Goal: Task Accomplishment & Management: Manage account settings

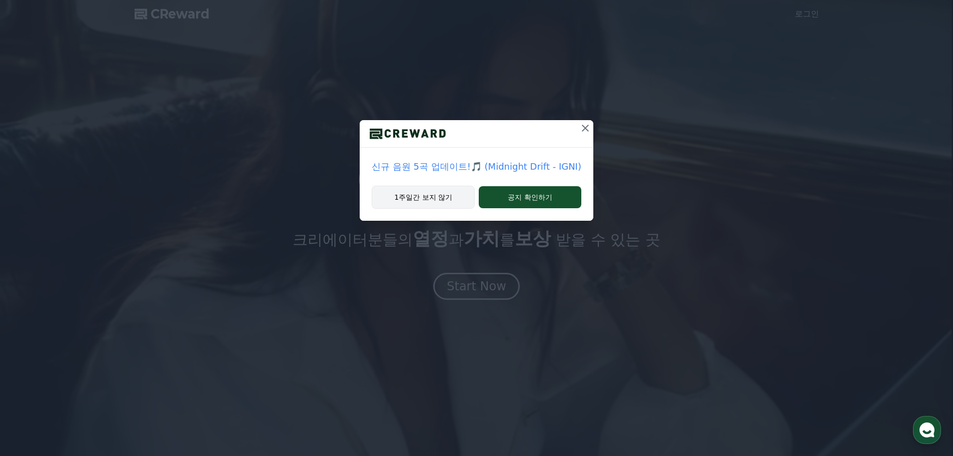
click at [442, 196] on button "1주일간 보지 않기" at bounding box center [423, 197] width 103 height 23
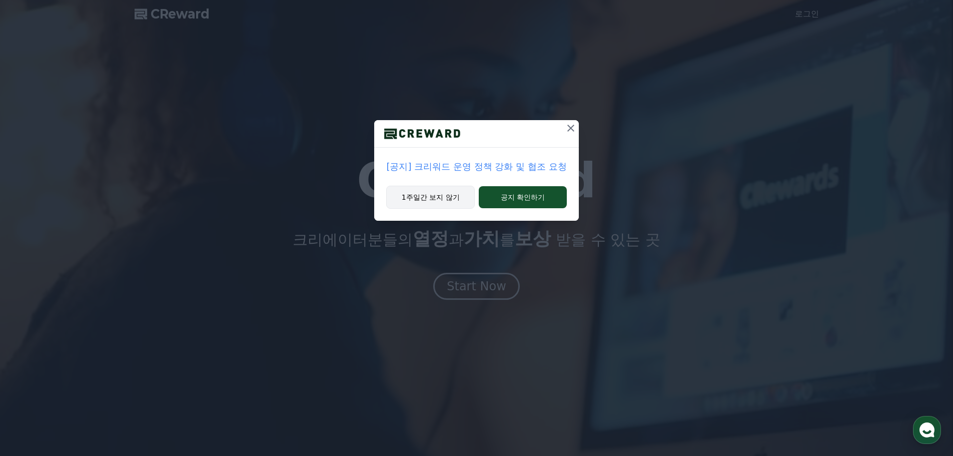
click at [442, 196] on button "1주일간 보지 않기" at bounding box center [430, 197] width 89 height 23
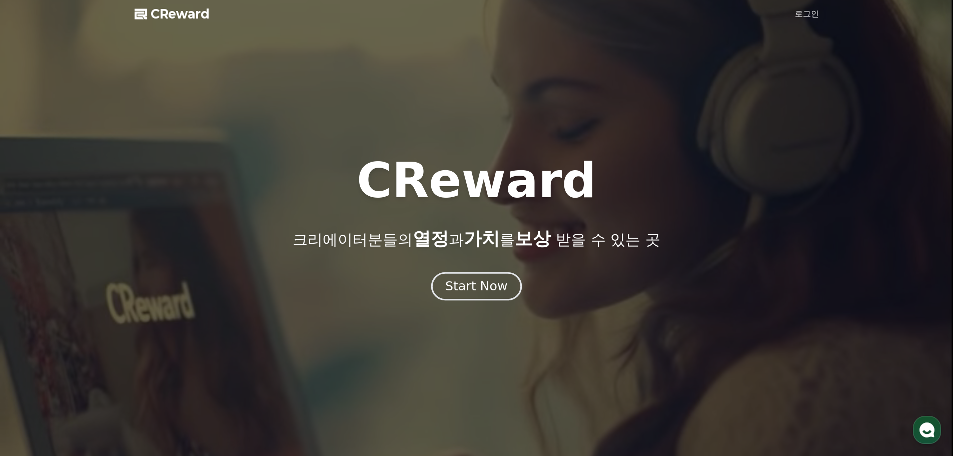
click at [486, 285] on div "Start Now" at bounding box center [476, 286] width 62 height 17
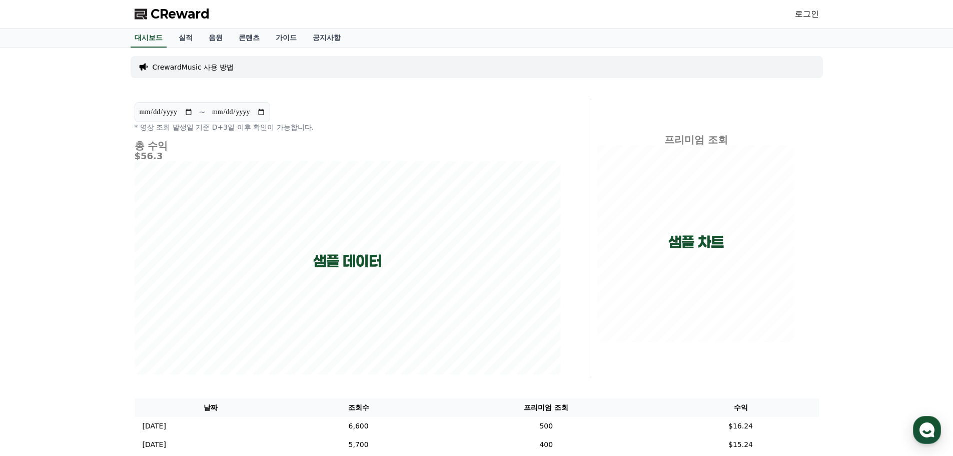
click at [567, 13] on link "로그인" at bounding box center [807, 14] width 24 height 12
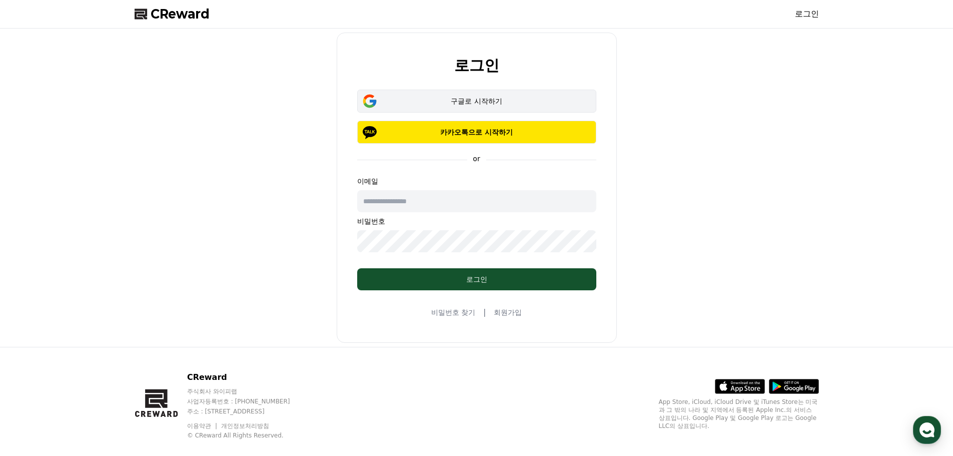
click at [445, 98] on div "구글로 시작하기" at bounding box center [477, 101] width 210 height 10
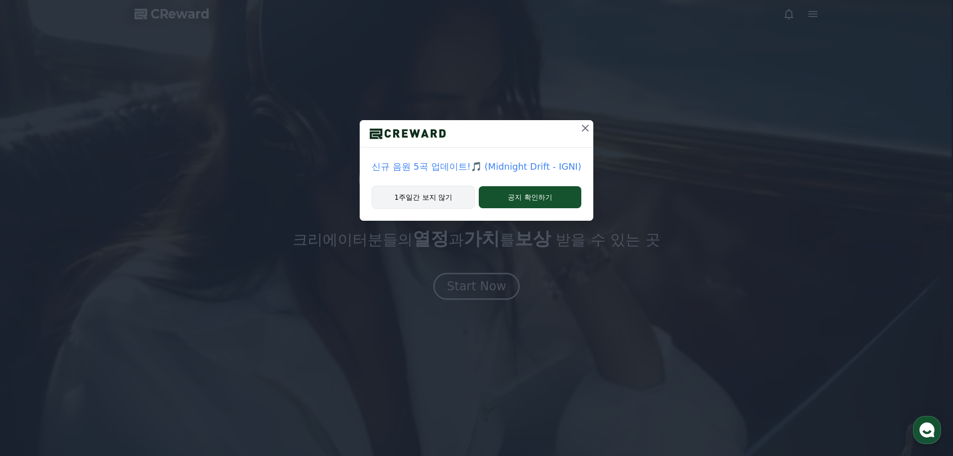
click at [419, 199] on button "1주일간 보지 않기" at bounding box center [423, 197] width 103 height 23
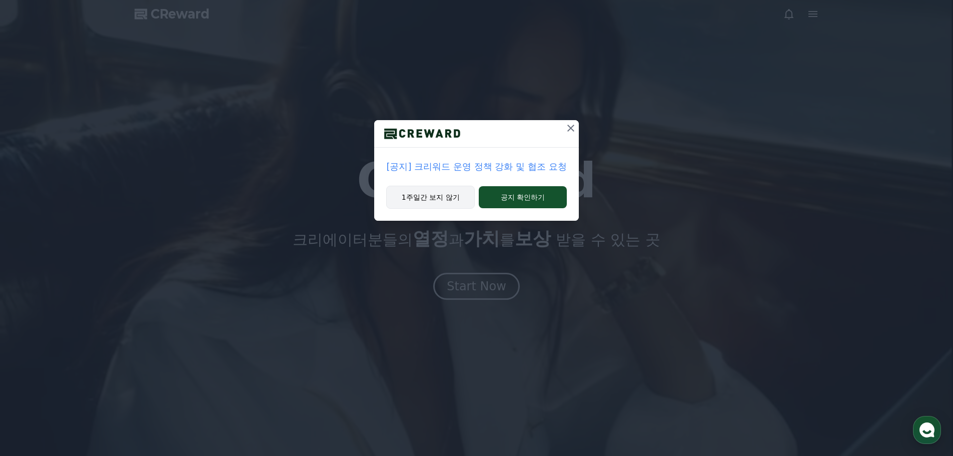
click at [419, 199] on button "1주일간 보지 않기" at bounding box center [430, 197] width 89 height 23
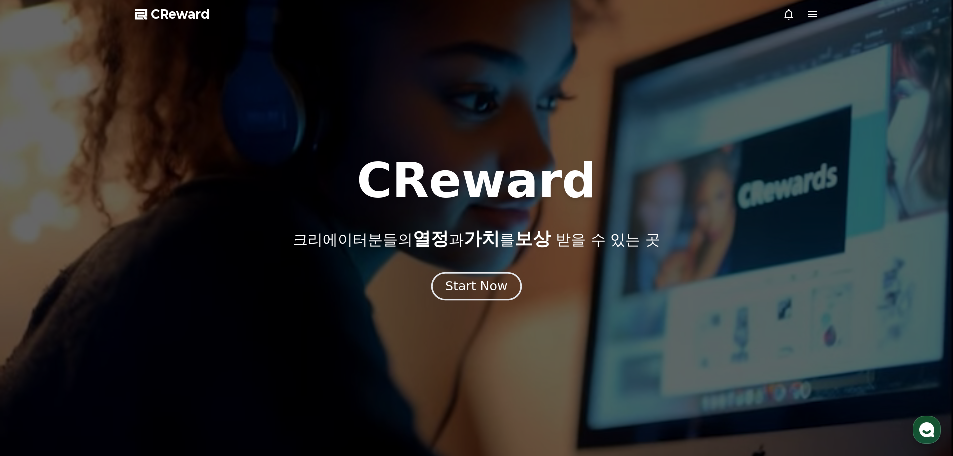
click at [461, 288] on div "Start Now" at bounding box center [476, 286] width 62 height 17
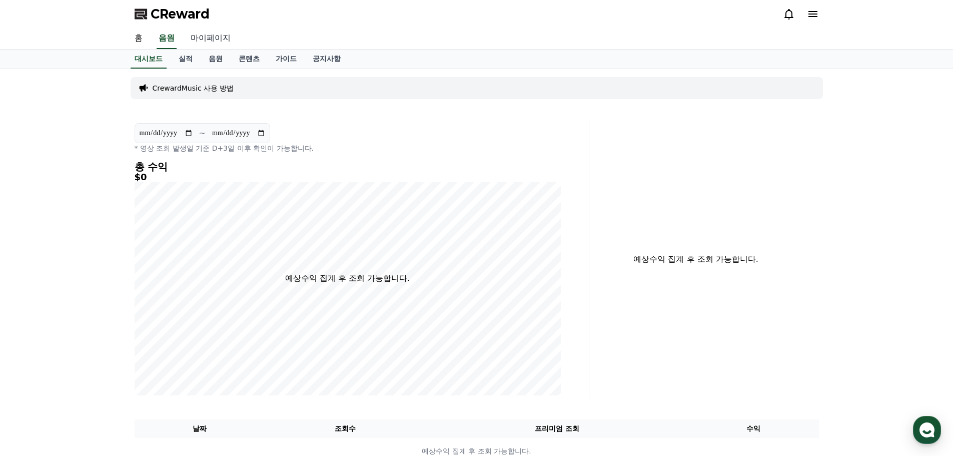
click at [211, 40] on link "마이페이지" at bounding box center [211, 38] width 56 height 21
select select "**********"
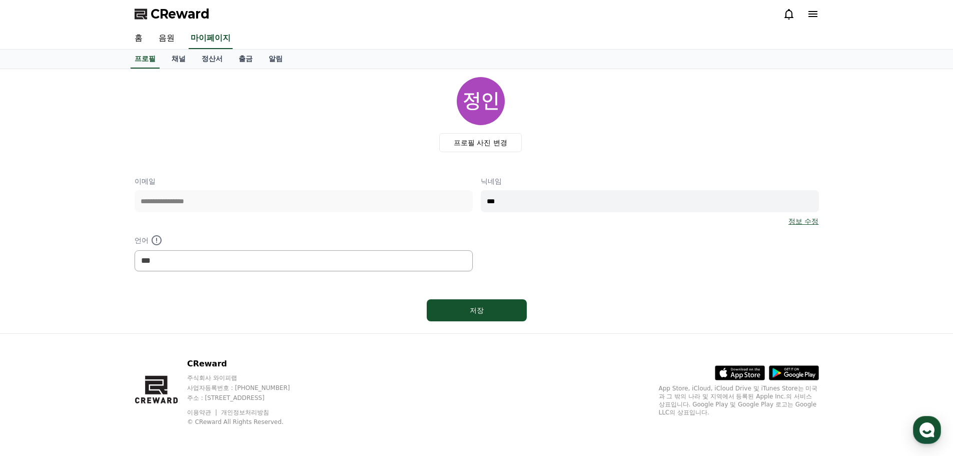
scroll to position [2, 0]
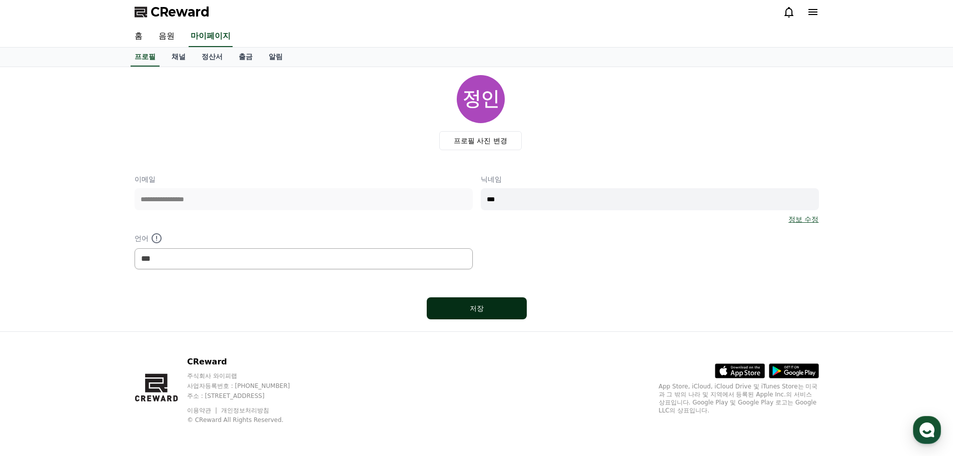
click at [502, 306] on div "저장" at bounding box center [477, 308] width 60 height 10
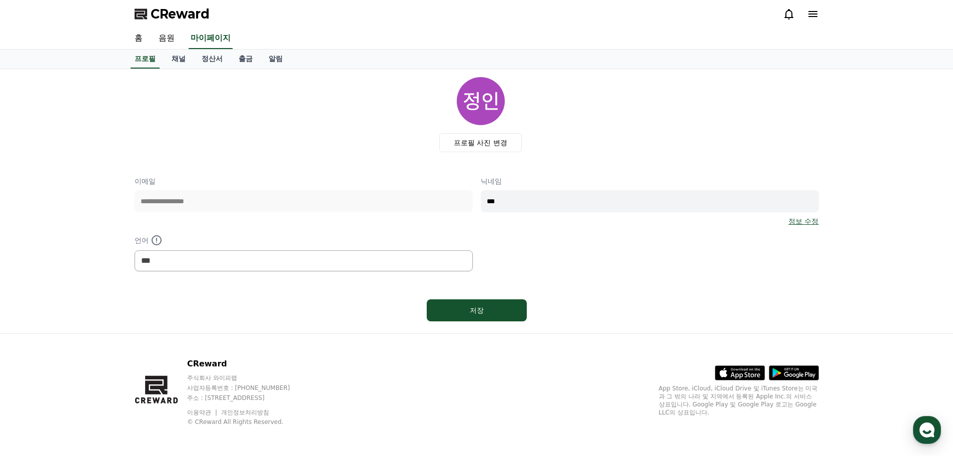
select select "**********"
click at [501, 306] on div "저장" at bounding box center [477, 310] width 60 height 10
select select "**********"
click at [182, 59] on link "채널" at bounding box center [179, 59] width 30 height 19
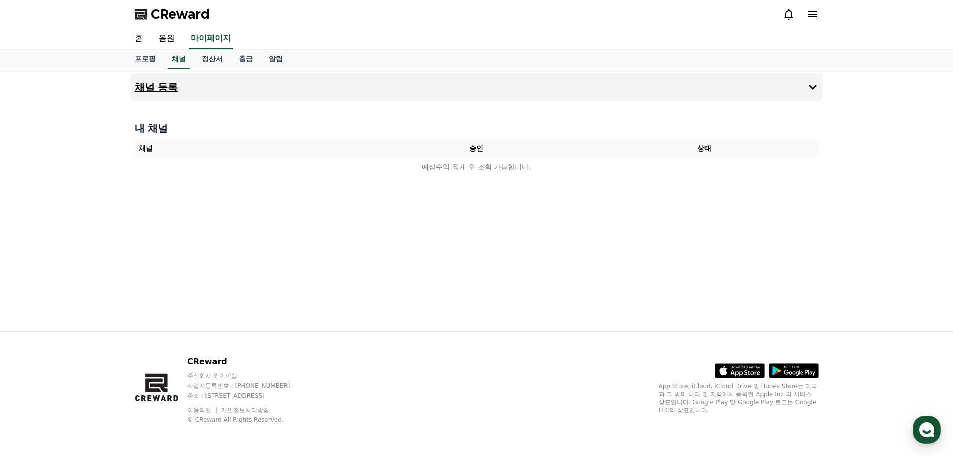
click at [412, 94] on button "채널 등록" at bounding box center [477, 87] width 693 height 28
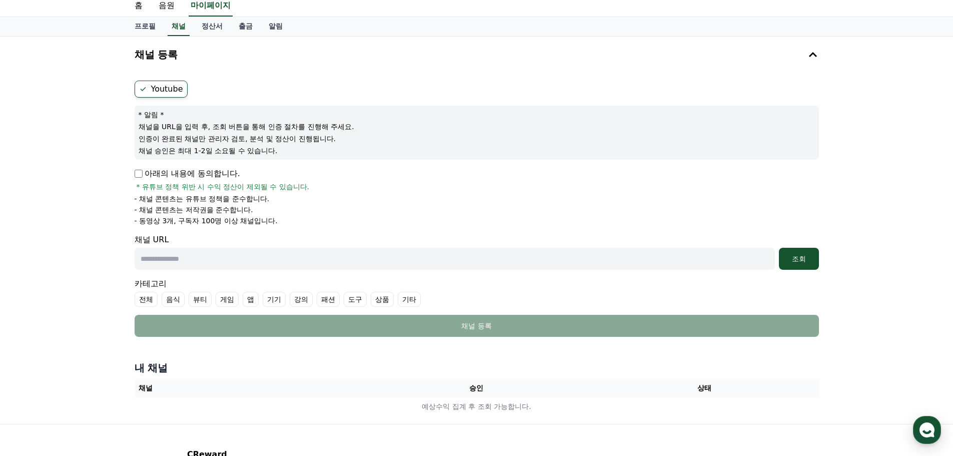
scroll to position [100, 0]
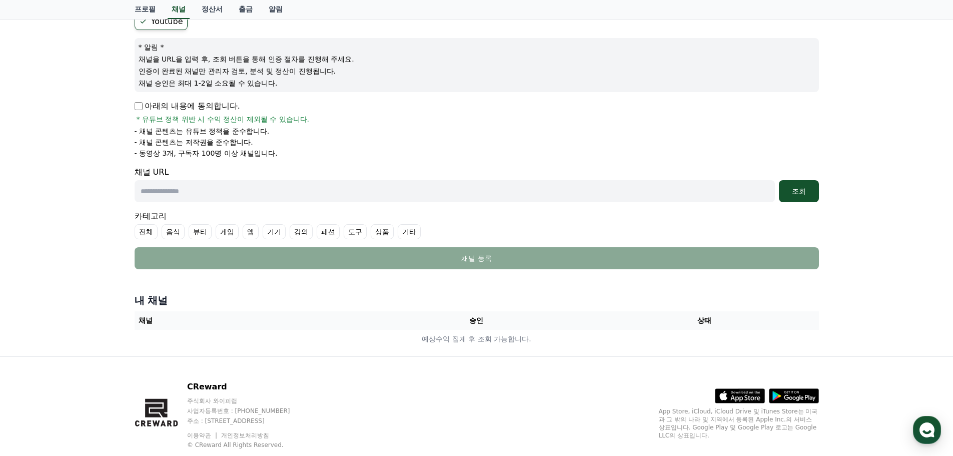
click at [140, 110] on p "아래의 내용에 동의합니다." at bounding box center [188, 106] width 106 height 12
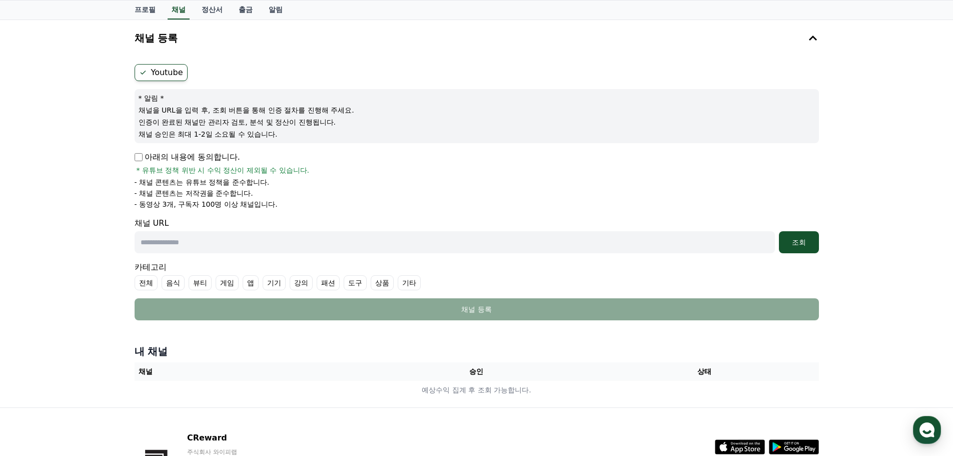
scroll to position [0, 0]
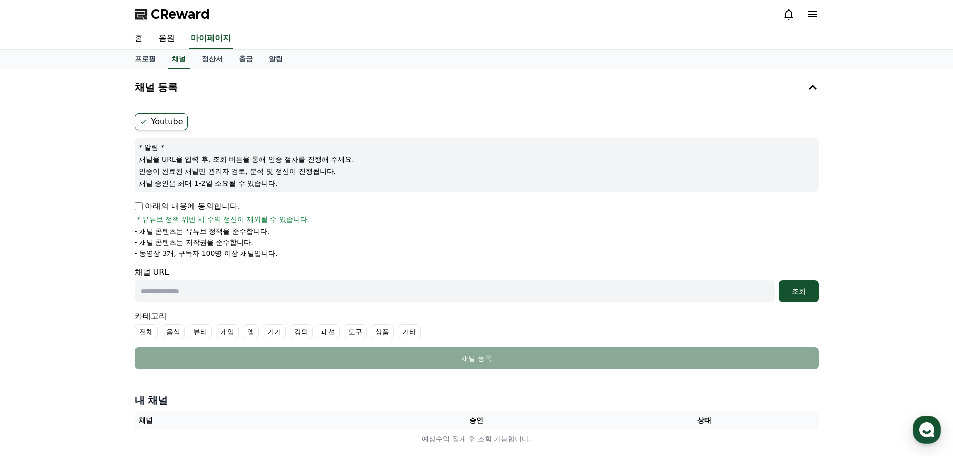
click at [371, 295] on input "text" at bounding box center [455, 291] width 641 height 22
paste input "**********"
type input "**********"
click at [804, 291] on div "조회" at bounding box center [799, 291] width 32 height 10
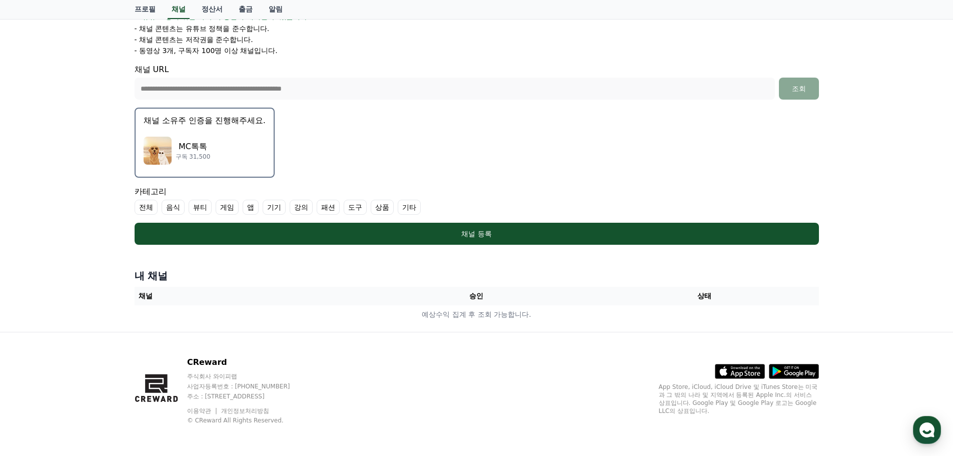
scroll to position [203, 0]
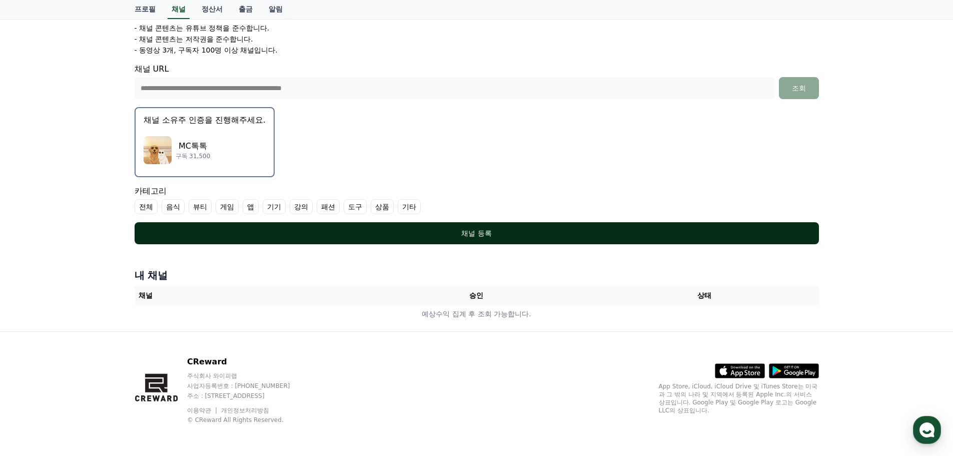
click at [482, 233] on div "채널 등록" at bounding box center [477, 233] width 645 height 10
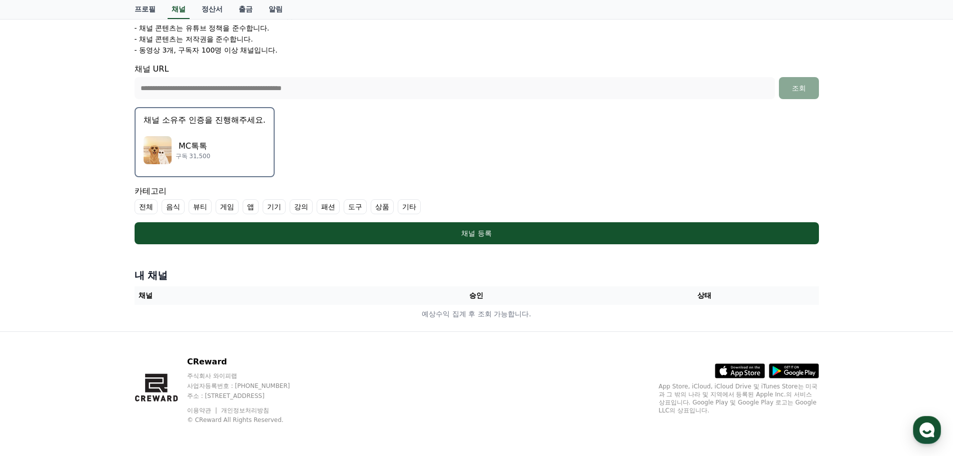
click at [383, 203] on label "상품" at bounding box center [382, 206] width 23 height 15
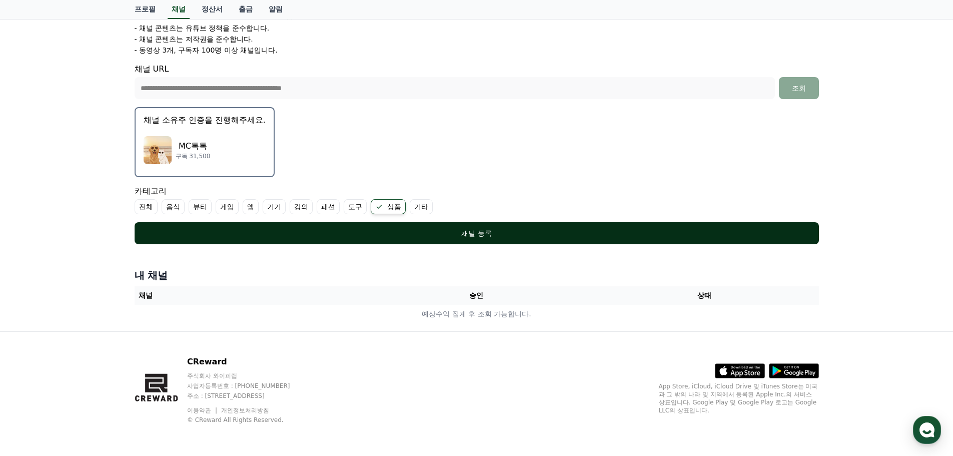
click at [430, 229] on div "채널 등록" at bounding box center [477, 233] width 645 height 10
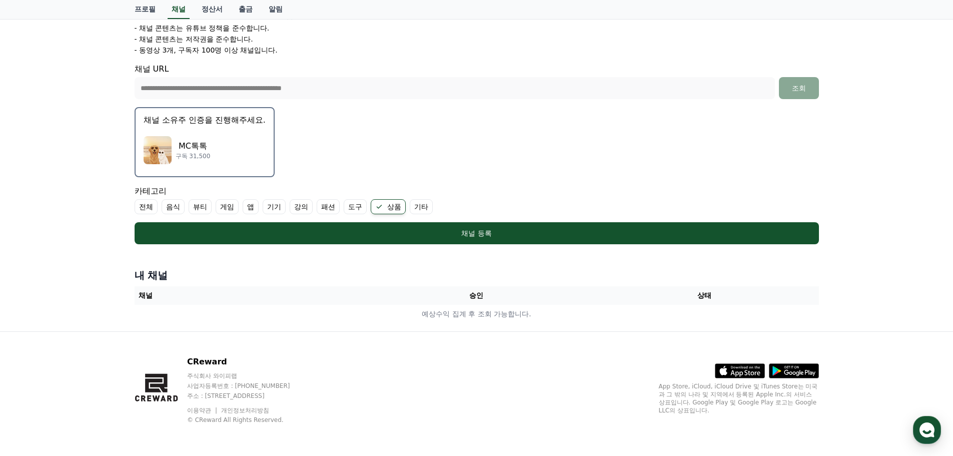
click at [204, 137] on div "MC톡톡 구독 31,500" at bounding box center [205, 150] width 122 height 40
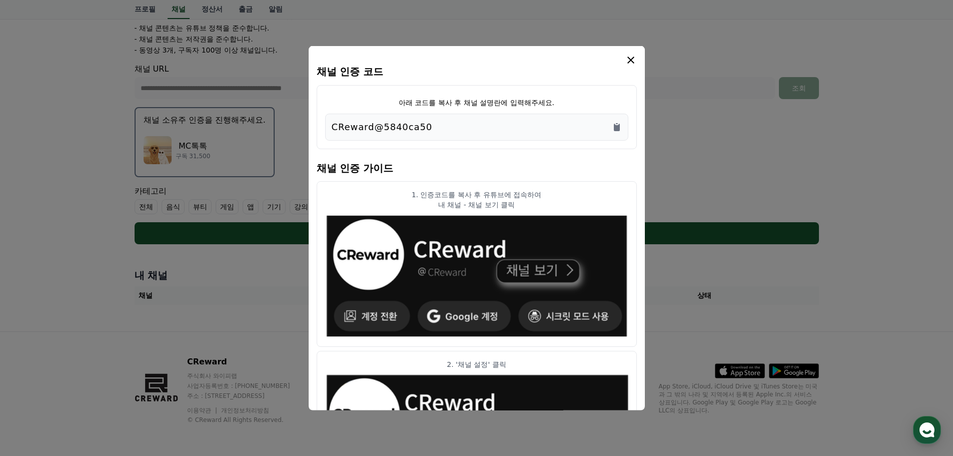
drag, startPoint x: 437, startPoint y: 128, endPoint x: 299, endPoint y: 137, distance: 138.4
click at [299, 248] on div "채널 인증 코드 아래 코드를 복사 후 채널 설명란에 입력해주세요. CReward@5840ca50 채널 인증 가이드 1. 인증코드를 복사 후 유…" at bounding box center [477, 248] width 693 height 0
click at [594, 121] on div "CReward@5840ca50" at bounding box center [477, 127] width 290 height 14
click at [615, 127] on icon "Copy to clipboard" at bounding box center [617, 127] width 6 height 8
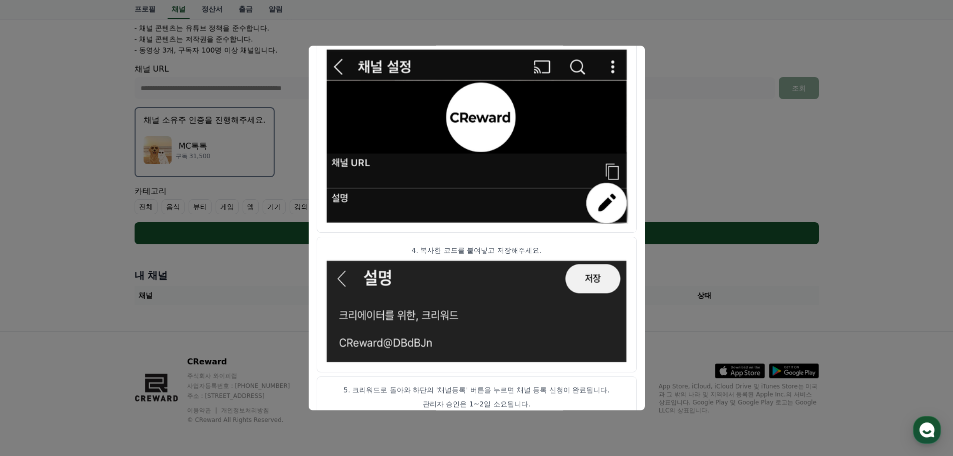
scroll to position [499, 0]
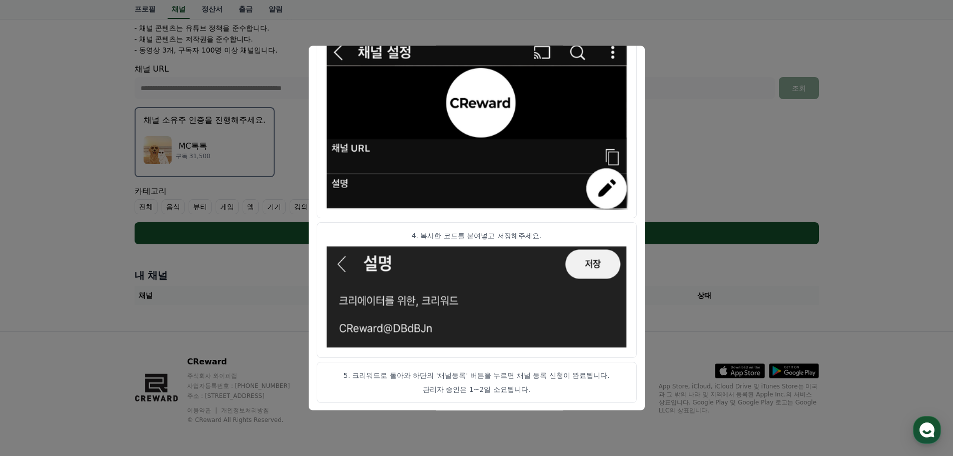
click at [793, 159] on button "close modal" at bounding box center [476, 228] width 953 height 456
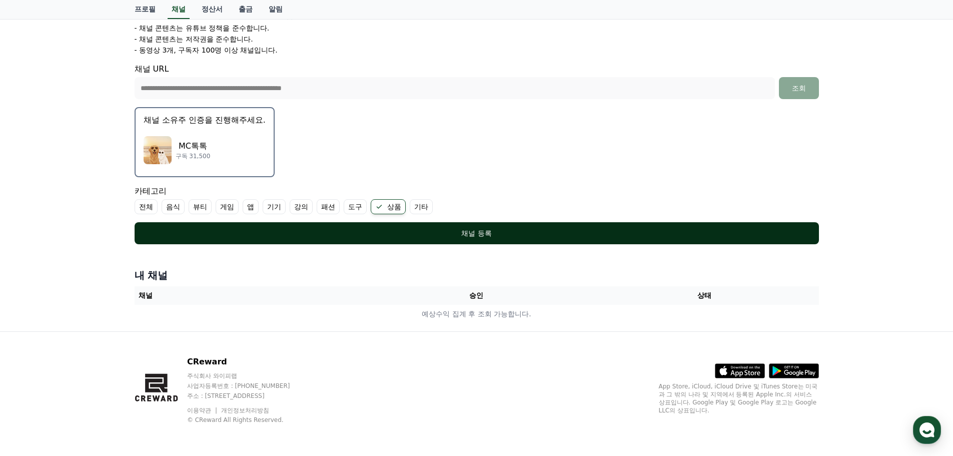
click at [555, 236] on div "채널 등록" at bounding box center [477, 233] width 645 height 10
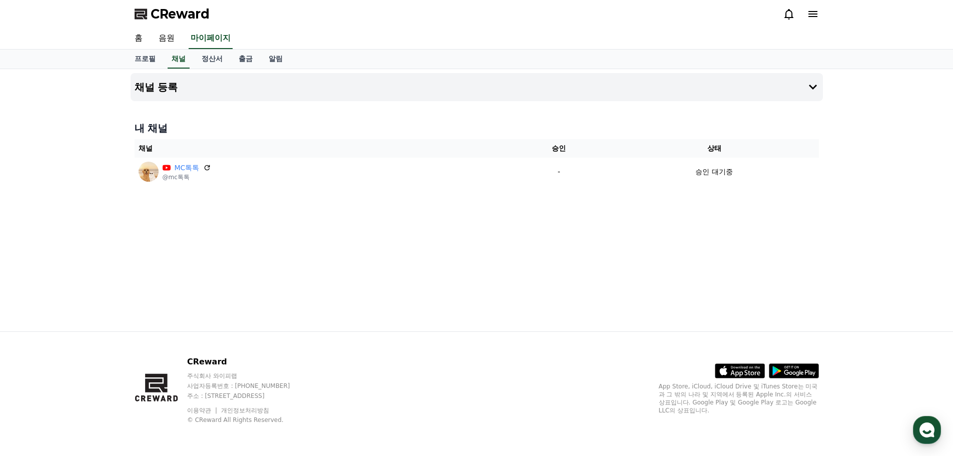
drag, startPoint x: 446, startPoint y: 11, endPoint x: 637, endPoint y: 238, distance: 295.9
click at [637, 238] on div "채널 등록 내 채널 채널 승인 상태 MC톡톡 @mc톡톡 - 승인 대기중" at bounding box center [477, 200] width 701 height 262
click at [177, 14] on span "CReward" at bounding box center [180, 14] width 59 height 16
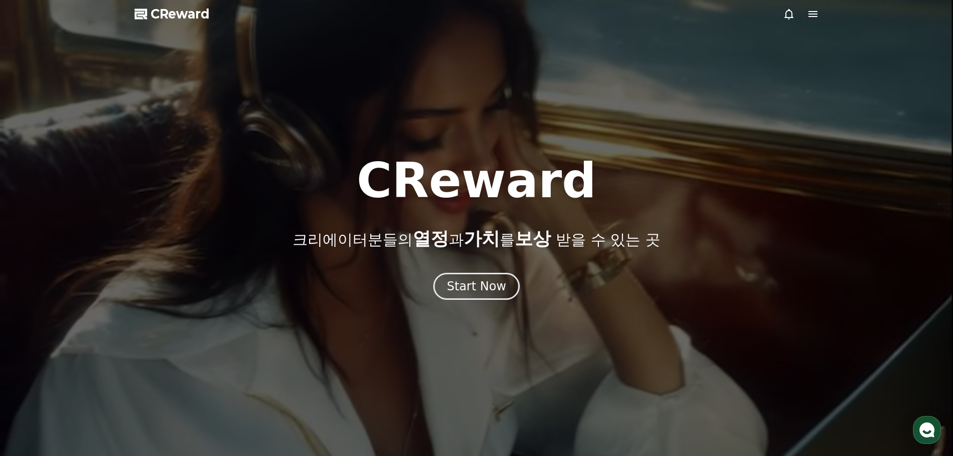
click at [808, 13] on icon at bounding box center [813, 14] width 12 height 12
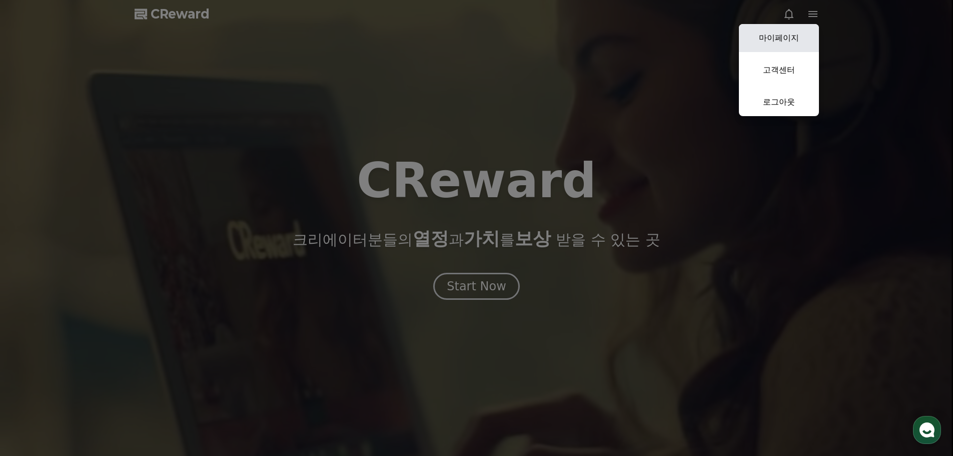
click at [779, 38] on link "마이페이지" at bounding box center [779, 38] width 80 height 28
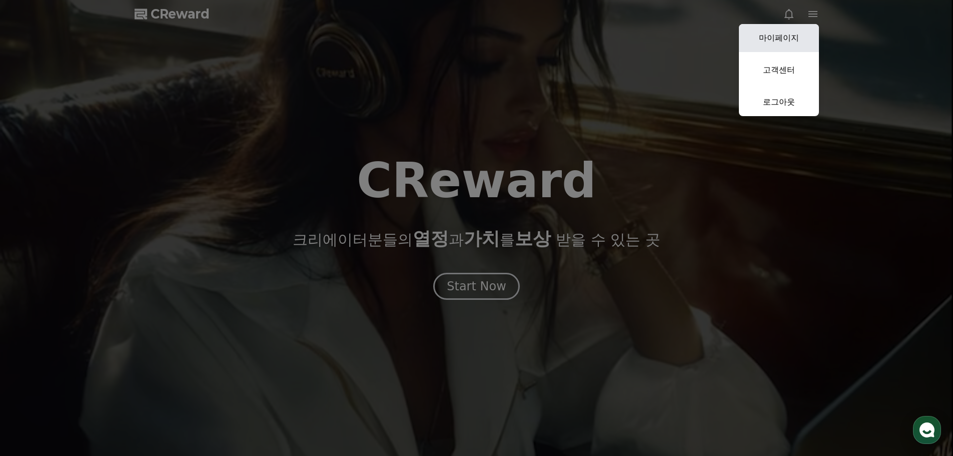
select select "**********"
